Goal: Transaction & Acquisition: Purchase product/service

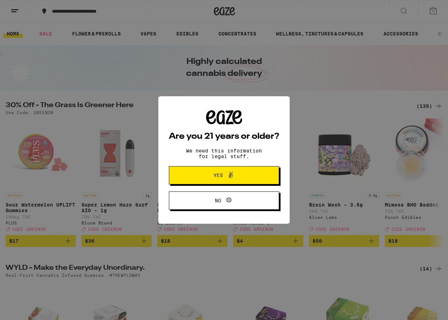
click at [429, 105] on div "Are you 21 years or older? We need this information for legal stuff. Yes No" at bounding box center [224, 160] width 448 height 320
click at [234, 184] on button "Yes" at bounding box center [224, 175] width 110 height 18
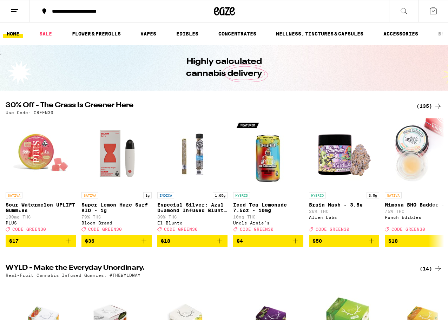
click at [422, 106] on div "(135)" at bounding box center [429, 106] width 26 height 8
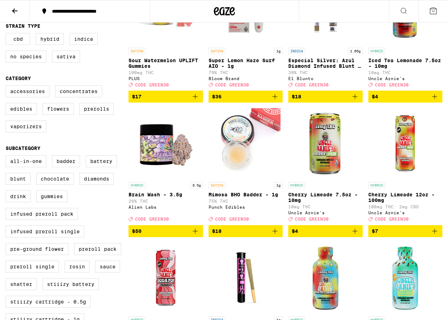
scroll to position [151, 0]
